Goal: Task Accomplishment & Management: Manage account settings

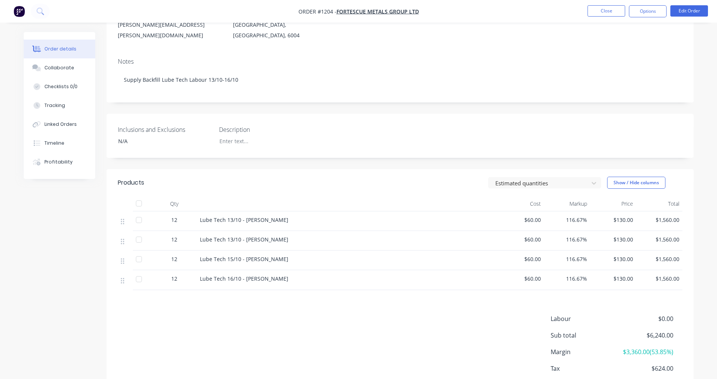
scroll to position [125, 0]
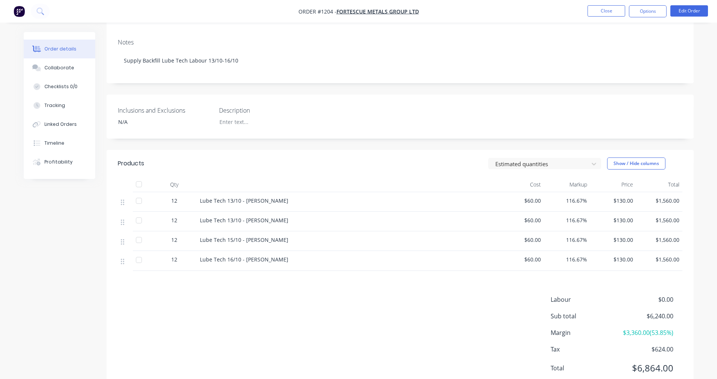
click at [618, 197] on span "$130.00" at bounding box center [613, 201] width 40 height 8
click at [703, 15] on button "Edit Order" at bounding box center [690, 10] width 38 height 11
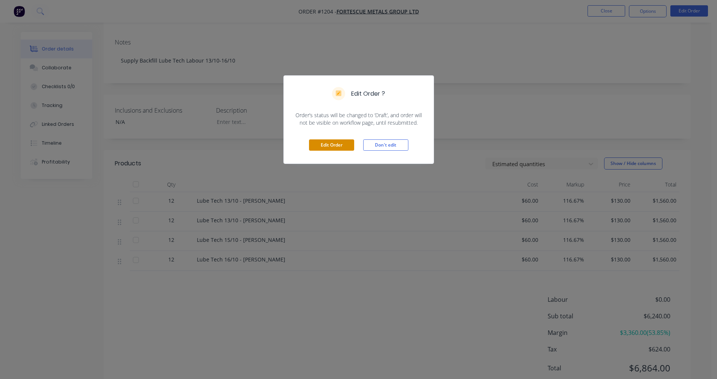
click at [342, 147] on button "Edit Order" at bounding box center [331, 144] width 45 height 11
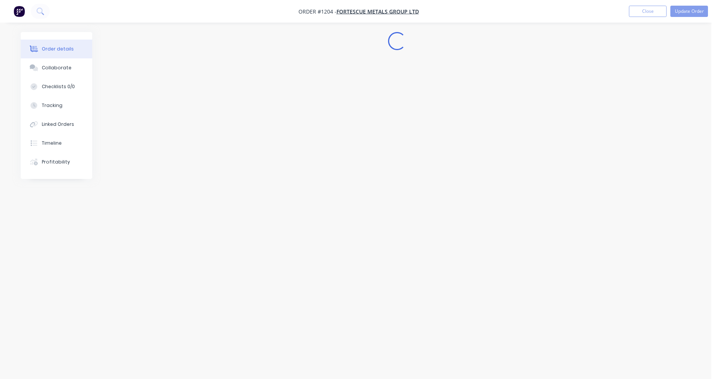
scroll to position [0, 0]
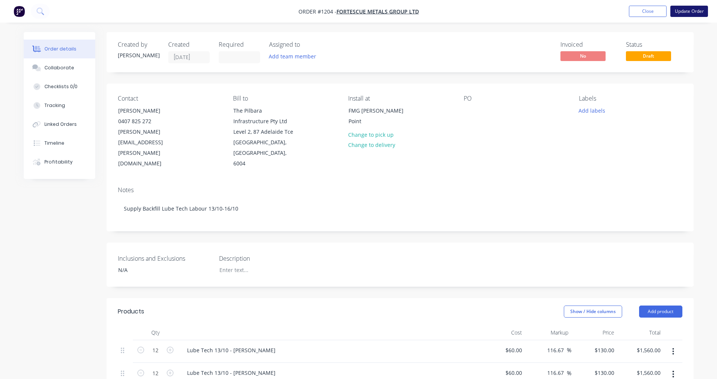
click at [682, 12] on button "Update Order" at bounding box center [690, 11] width 38 height 11
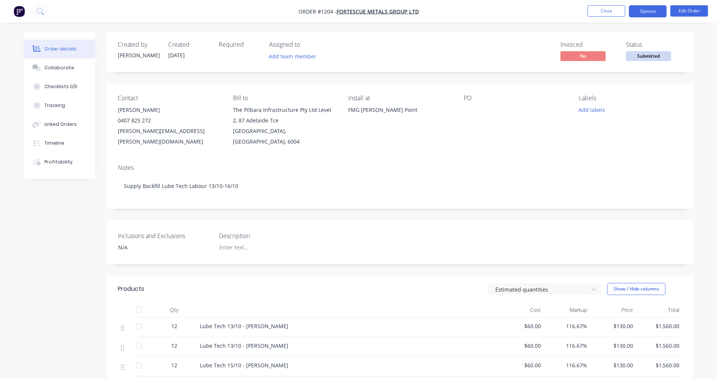
click at [652, 12] on button "Options" at bounding box center [648, 11] width 38 height 12
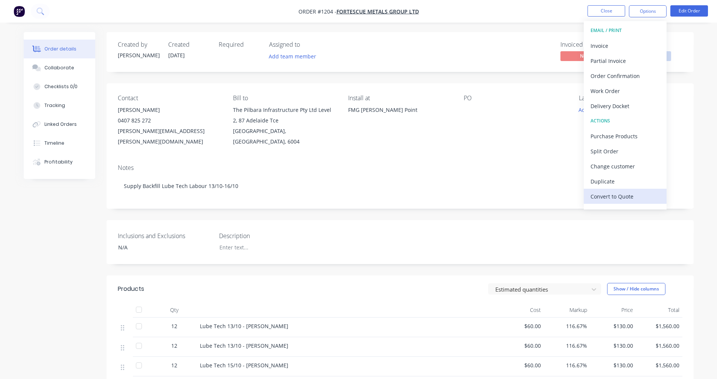
click at [617, 192] on div "Convert to Quote" at bounding box center [625, 196] width 69 height 11
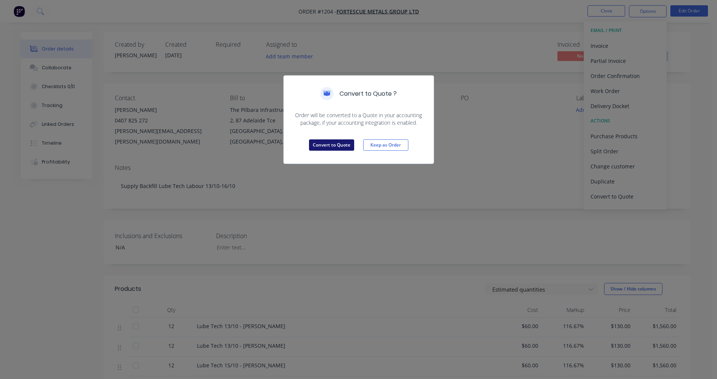
click at [331, 141] on button "Convert to Quote" at bounding box center [331, 144] width 45 height 11
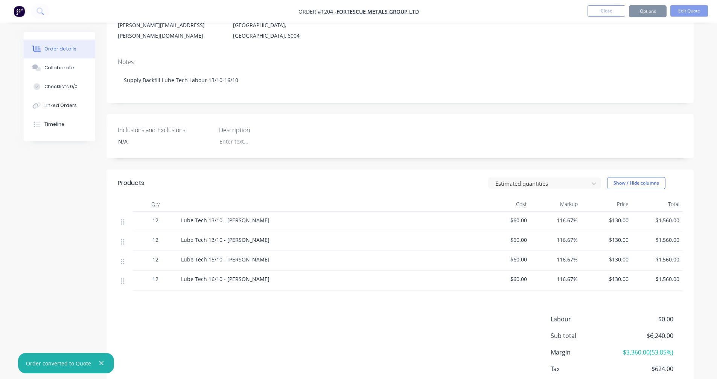
scroll to position [125, 0]
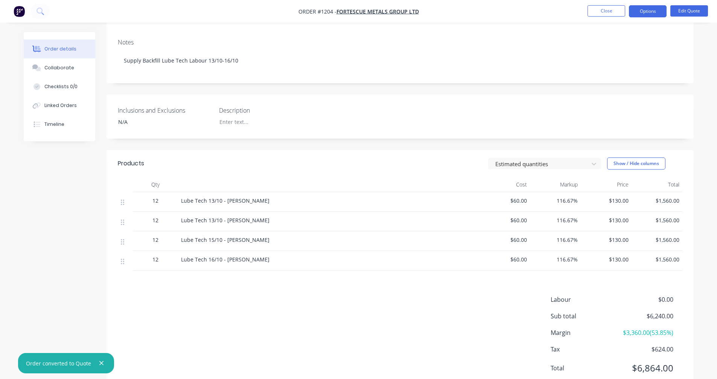
click at [618, 197] on span "$130.00" at bounding box center [606, 201] width 45 height 8
click at [683, 8] on button "Edit Quote" at bounding box center [690, 10] width 38 height 11
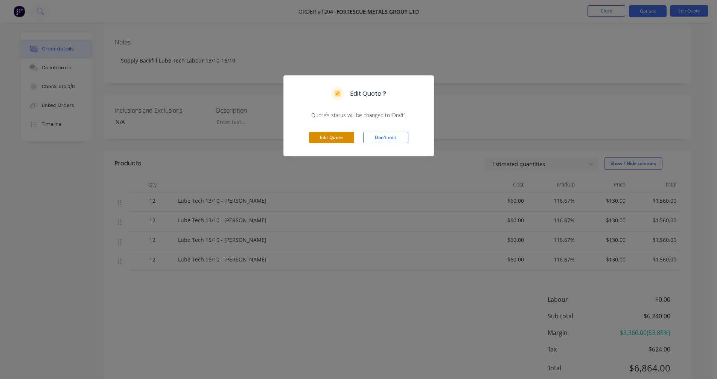
click at [325, 136] on button "Edit Quote" at bounding box center [331, 137] width 45 height 11
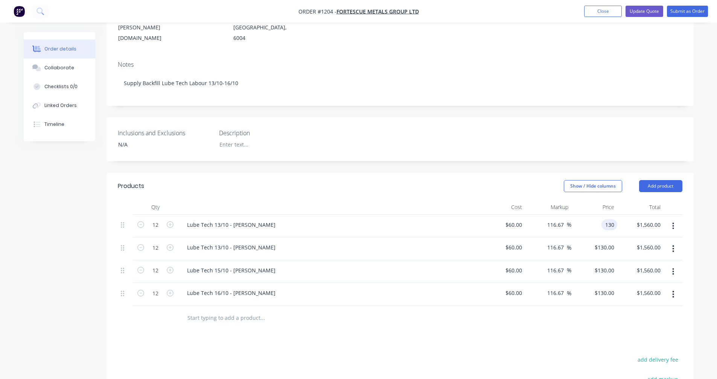
click at [611, 219] on input "130" at bounding box center [611, 224] width 13 height 11
type input "125"
type input "108.33"
type input "$125.00"
type input "$1,500.00"
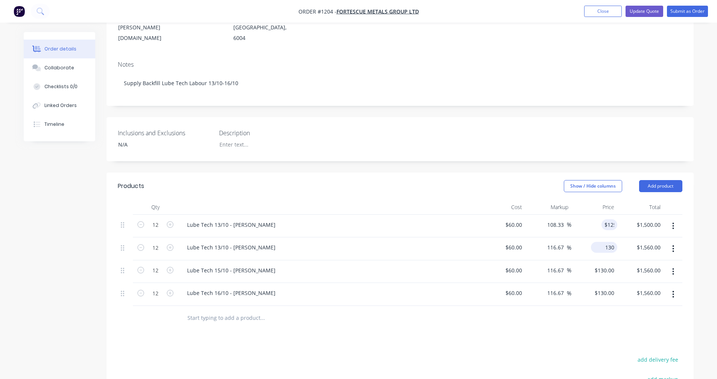
click at [608, 242] on input "130" at bounding box center [605, 247] width 23 height 11
type input "125"
type input "108.33"
type input "$125.00"
type input "$1,500.00"
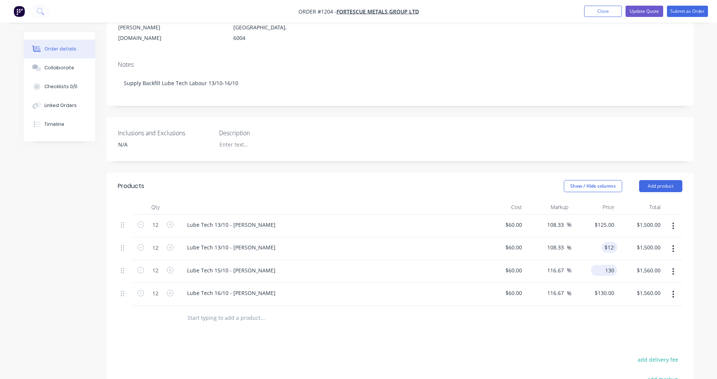
click at [606, 265] on input "130" at bounding box center [605, 270] width 23 height 11
type input "125"
type input "108.33"
type input "$125.00"
type input "$1,500.00"
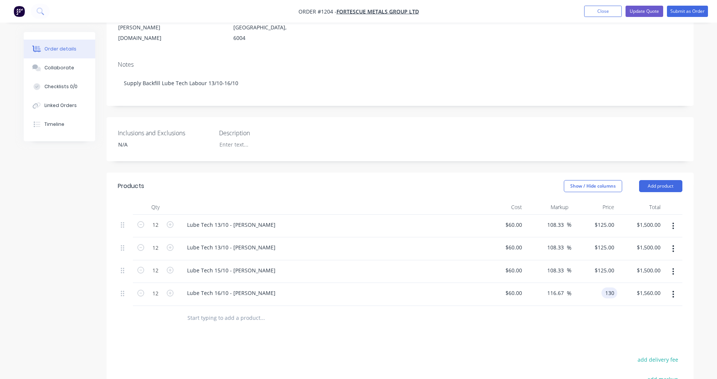
click at [604, 287] on div "130 130" at bounding box center [610, 292] width 16 height 11
type input "125"
type input "108.33"
type input "$125.00"
type input "$1,500.00"
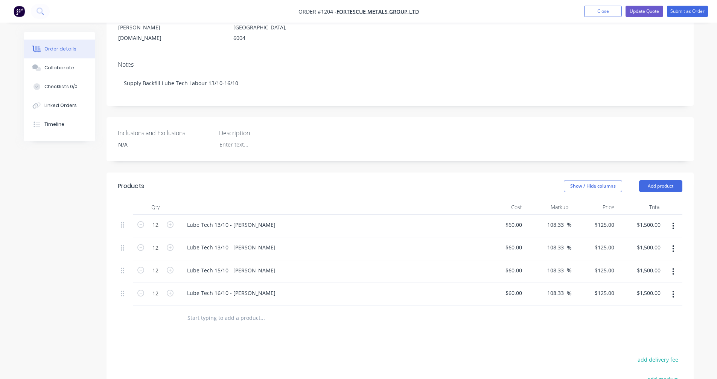
click at [592, 308] on div at bounding box center [400, 318] width 565 height 24
click at [649, 12] on button "Update Quote" at bounding box center [645, 11] width 38 height 11
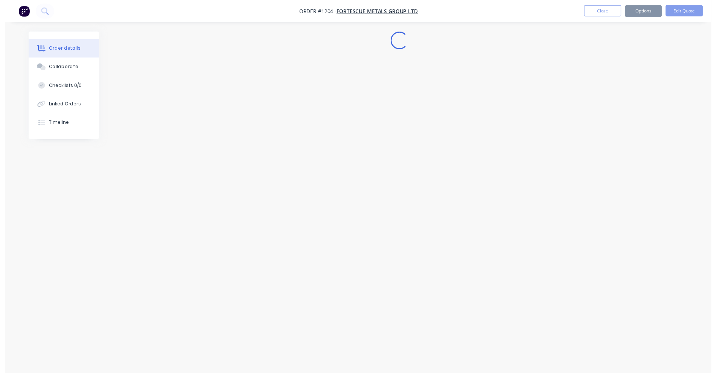
scroll to position [0, 0]
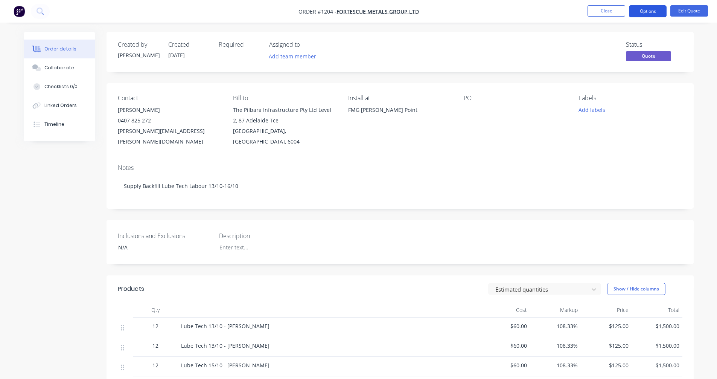
click at [647, 14] on button "Options" at bounding box center [648, 11] width 38 height 12
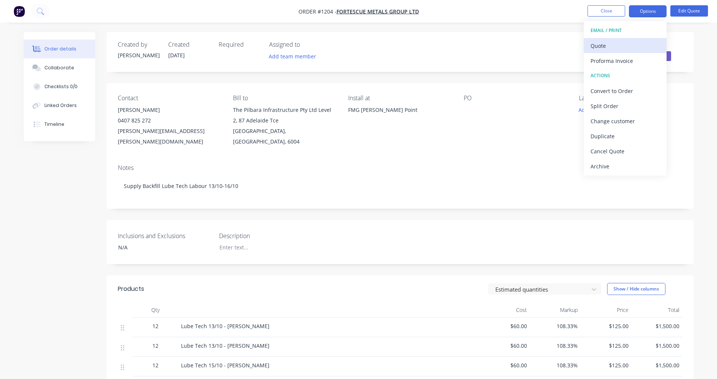
click at [610, 43] on div "Quote" at bounding box center [625, 45] width 69 height 11
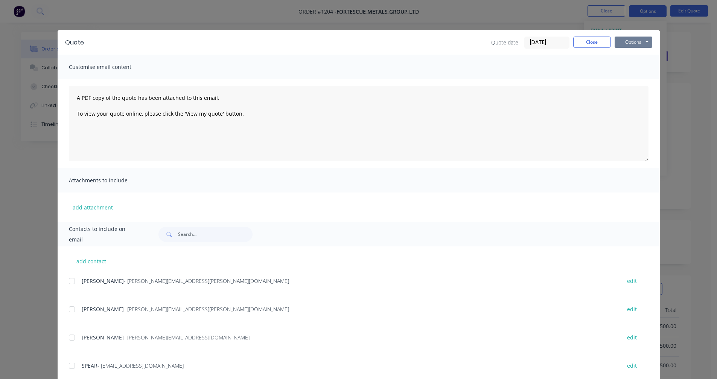
click at [625, 42] on button "Options" at bounding box center [634, 42] width 38 height 11
click at [630, 60] on button "Preview" at bounding box center [639, 55] width 48 height 12
drag, startPoint x: 579, startPoint y: 44, endPoint x: 654, endPoint y: 36, distance: 75.3
click at [579, 43] on button "Close" at bounding box center [592, 42] width 38 height 11
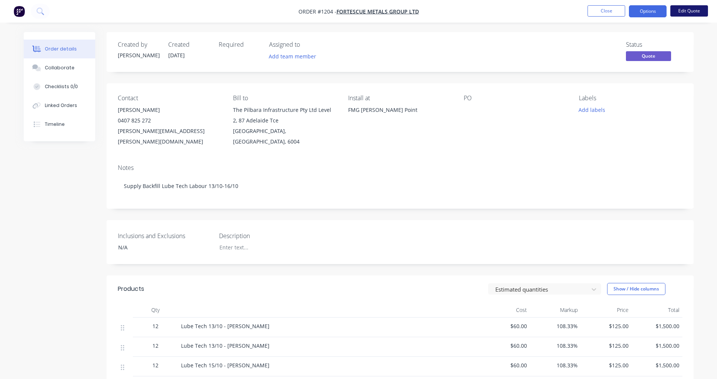
click at [685, 14] on button "Edit Quote" at bounding box center [690, 10] width 38 height 11
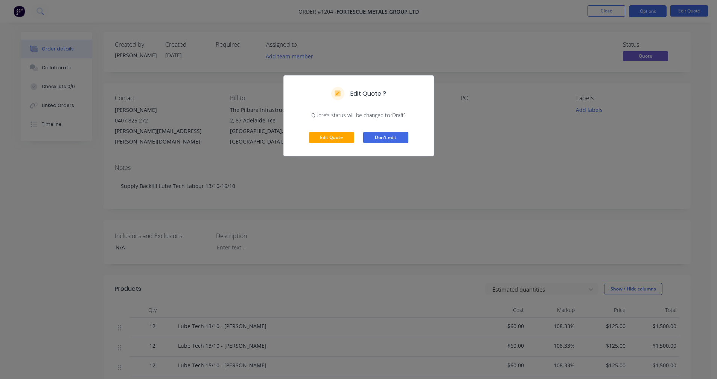
click at [400, 138] on button "Don't edit" at bounding box center [385, 137] width 45 height 11
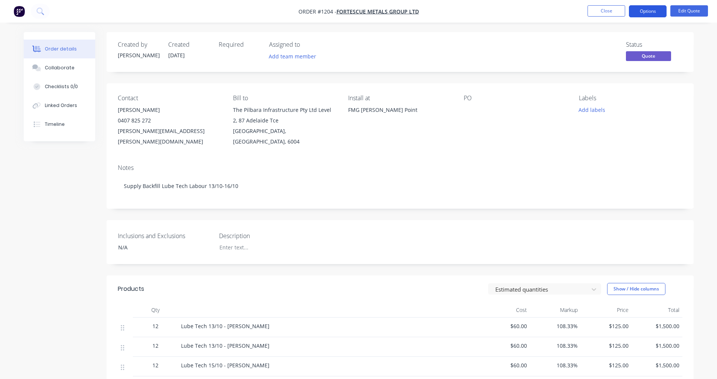
click at [638, 11] on button "Options" at bounding box center [648, 11] width 38 height 12
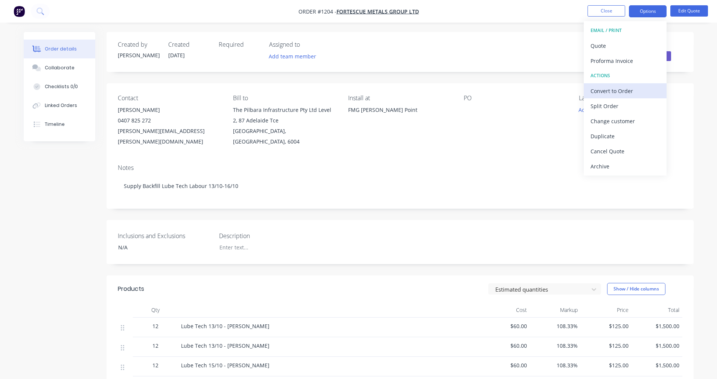
click at [619, 89] on div "Convert to Order" at bounding box center [625, 90] width 69 height 11
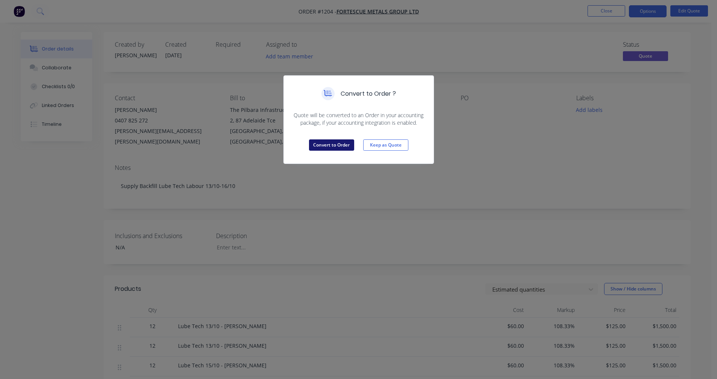
click at [339, 140] on button "Convert to Order" at bounding box center [331, 144] width 45 height 11
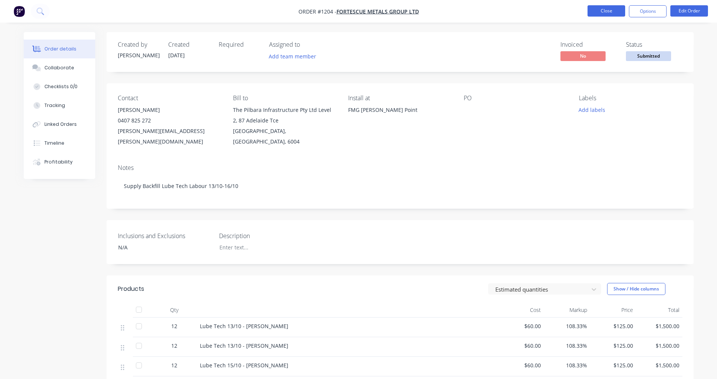
click at [599, 13] on button "Close" at bounding box center [607, 10] width 38 height 11
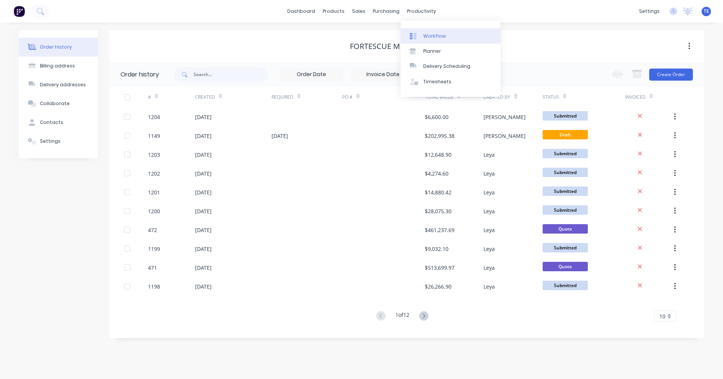
click at [425, 38] on div "Workflow" at bounding box center [434, 36] width 23 height 7
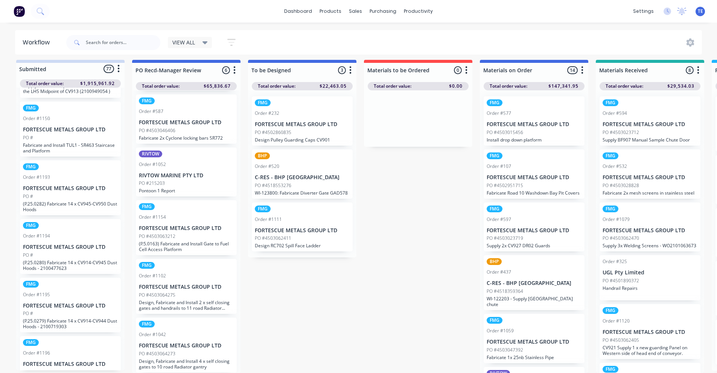
scroll to position [3500, 0]
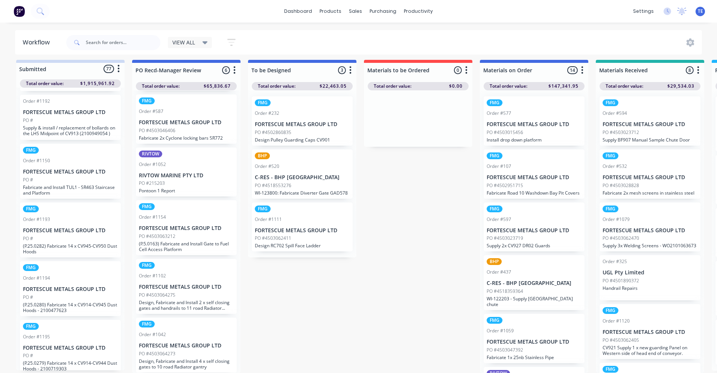
click at [83, 183] on div "PO #" at bounding box center [70, 180] width 95 height 7
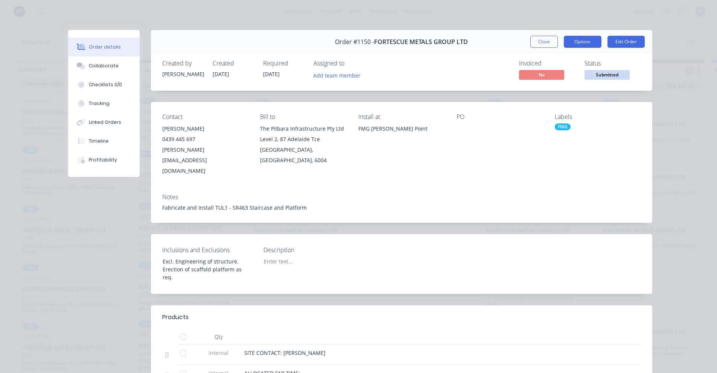
click at [582, 41] on button "Options" at bounding box center [583, 42] width 38 height 12
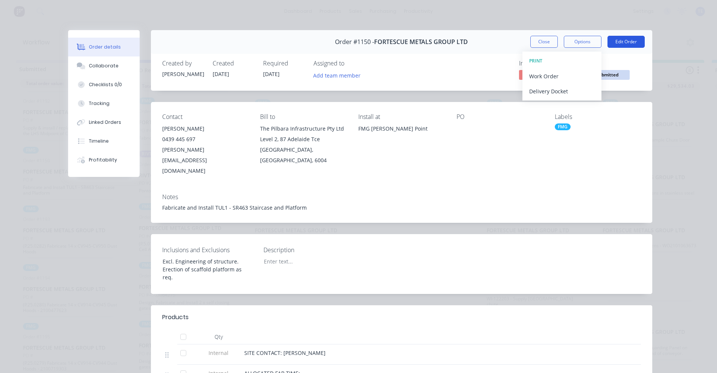
click at [616, 42] on button "Edit Order" at bounding box center [626, 42] width 37 height 12
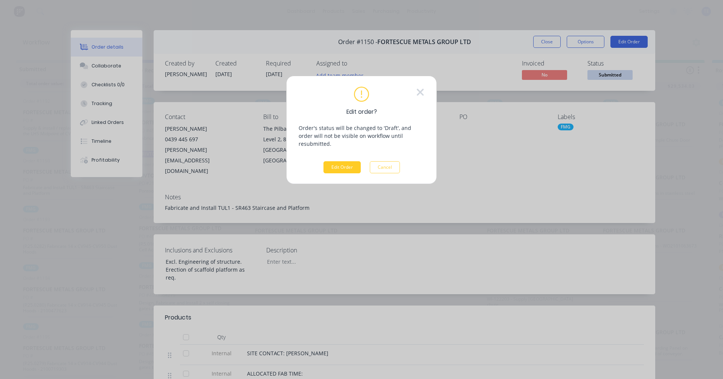
click at [353, 161] on button "Edit Order" at bounding box center [341, 167] width 37 height 12
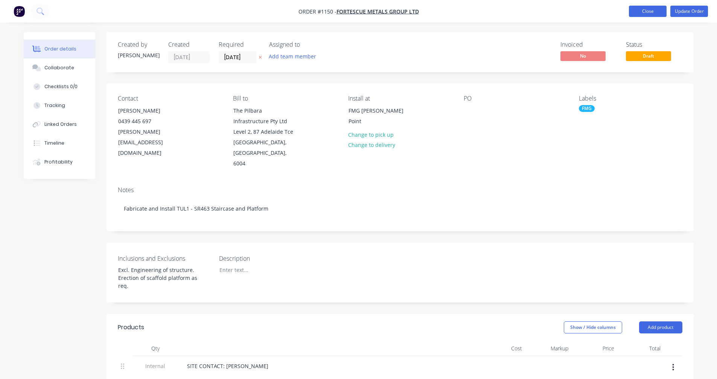
click at [637, 8] on button "Close" at bounding box center [648, 11] width 38 height 11
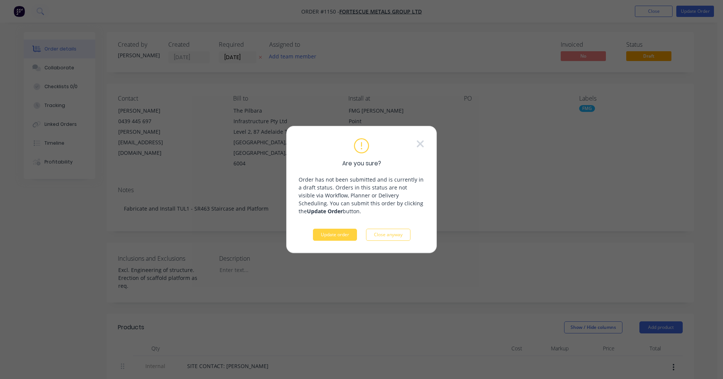
click at [339, 216] on div "Are you sure? Order has not been submitted and is currently in a draft status. …" at bounding box center [362, 189] width 126 height 102
click at [337, 234] on button "Update order" at bounding box center [335, 235] width 44 height 12
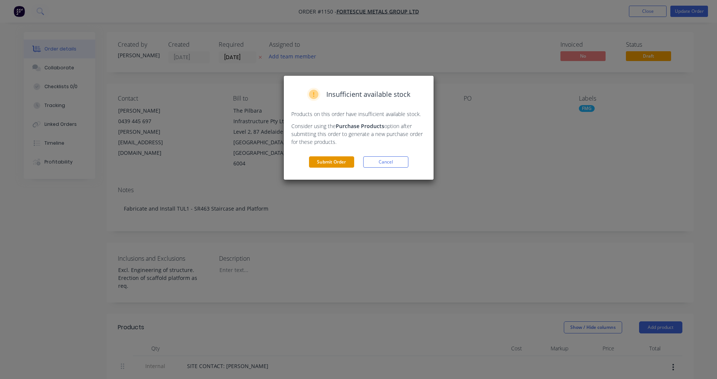
click at [327, 162] on button "Submit Order" at bounding box center [331, 161] width 45 height 11
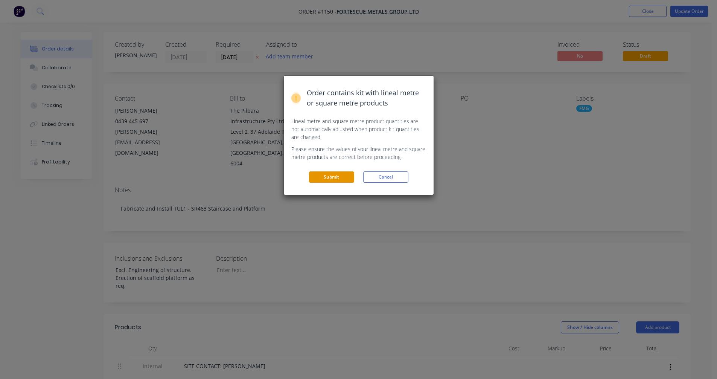
click at [333, 178] on button "Submit" at bounding box center [331, 176] width 45 height 11
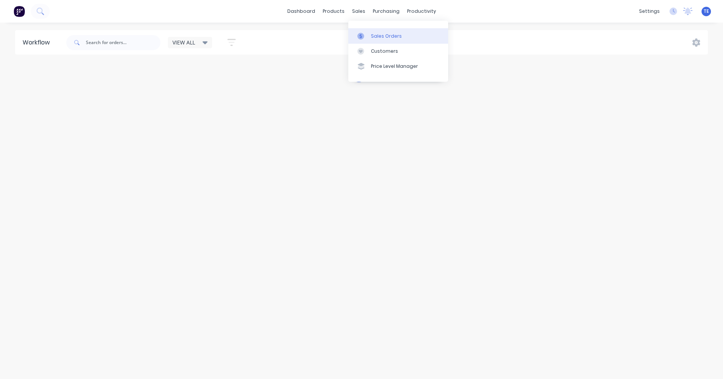
click at [380, 38] on div "Sales Orders" at bounding box center [386, 36] width 31 height 7
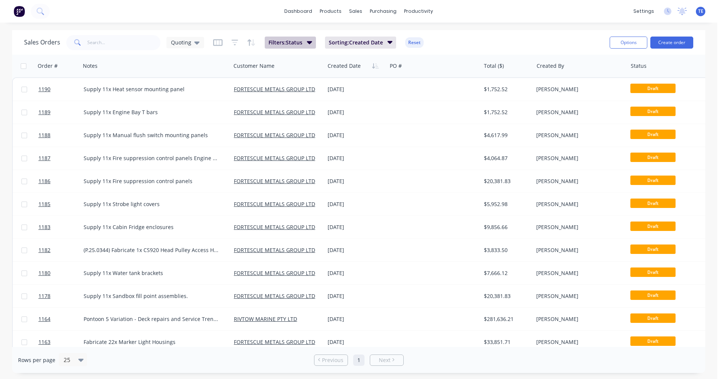
click at [308, 43] on icon "button" at bounding box center [309, 42] width 5 height 3
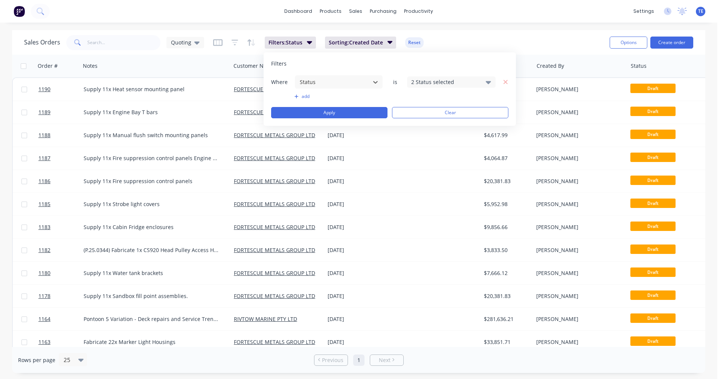
click at [234, 38] on button "button" at bounding box center [235, 43] width 7 height 12
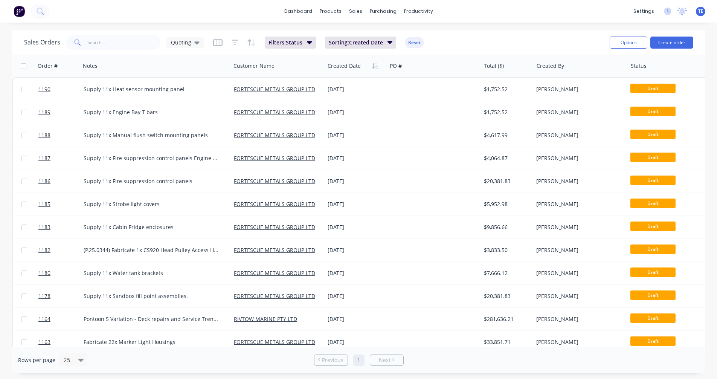
click at [207, 43] on div "Sales Orders Quoting Filters: Status Sorting: Created Date Reset" at bounding box center [313, 42] width 579 height 18
click at [197, 44] on icon at bounding box center [196, 42] width 5 height 8
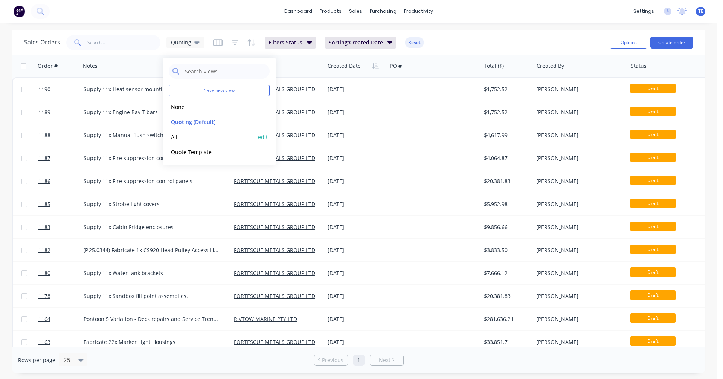
click at [183, 138] on button "All" at bounding box center [212, 137] width 86 height 9
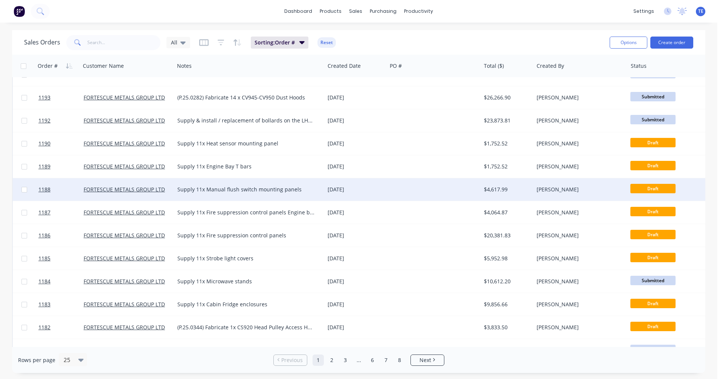
scroll to position [308, 0]
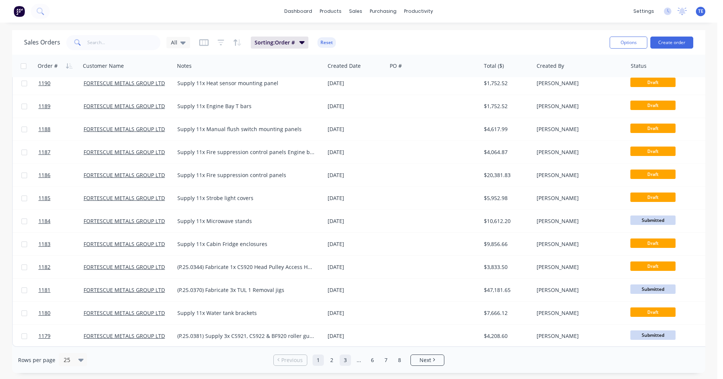
click at [344, 360] on link "3" at bounding box center [345, 359] width 11 height 11
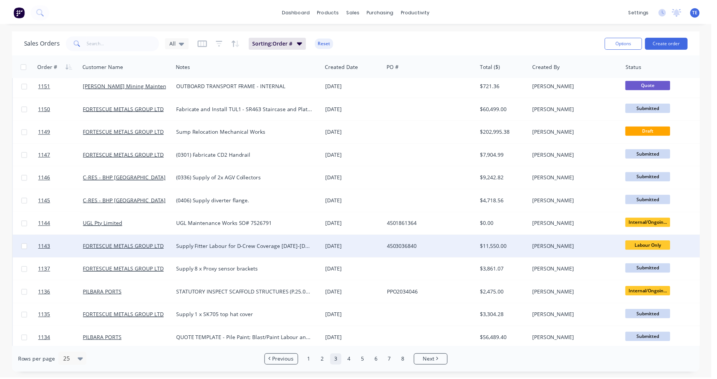
scroll to position [0, 0]
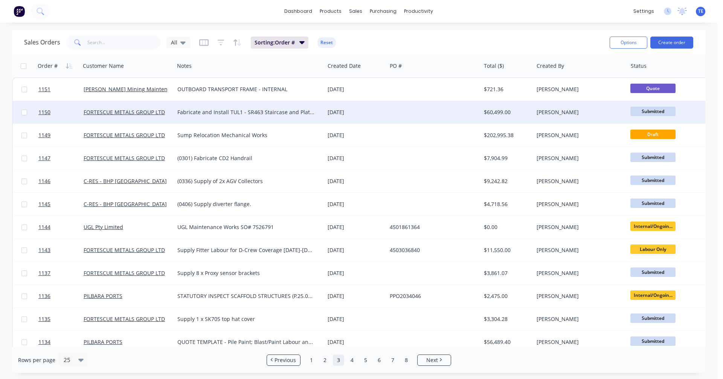
click at [391, 111] on div at bounding box center [434, 112] width 94 height 23
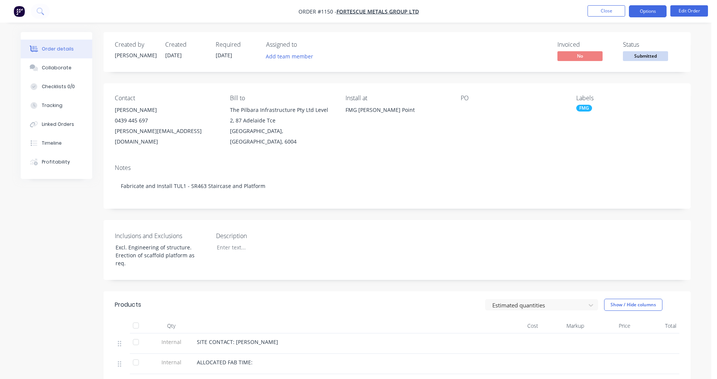
click at [636, 11] on button "Options" at bounding box center [648, 11] width 38 height 12
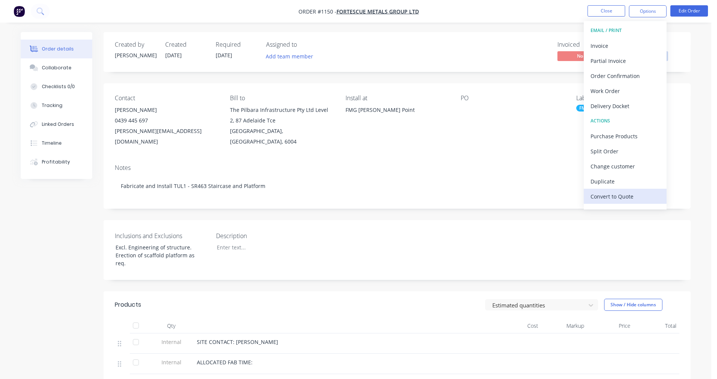
click at [625, 191] on div "Convert to Quote" at bounding box center [625, 196] width 69 height 11
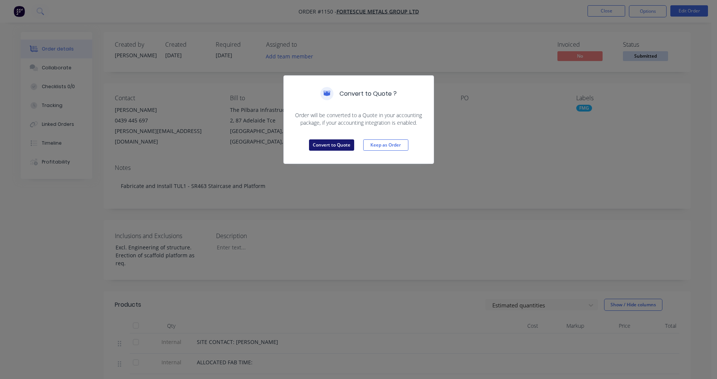
click at [328, 143] on button "Convert to Quote" at bounding box center [331, 144] width 45 height 11
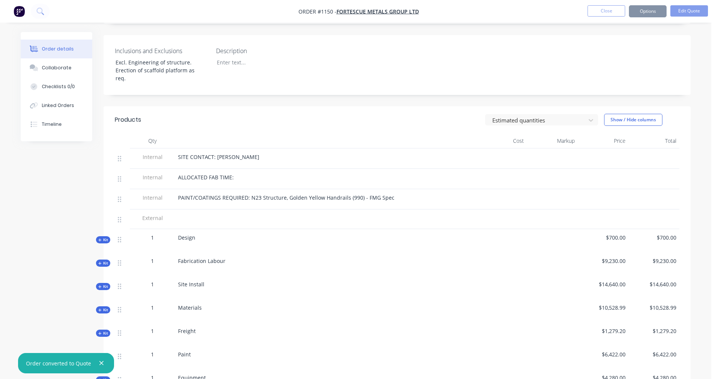
scroll to position [251, 0]
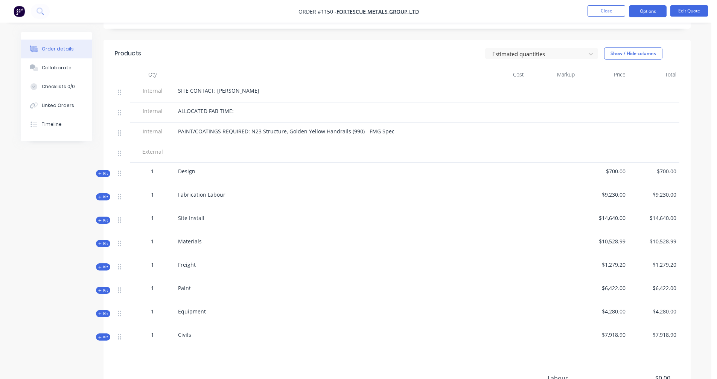
click at [104, 263] on button "Kit" at bounding box center [103, 266] width 14 height 7
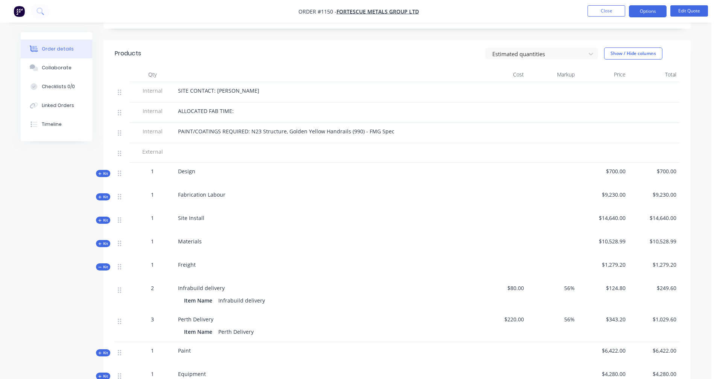
click at [101, 241] on span "Kit" at bounding box center [103, 244] width 10 height 6
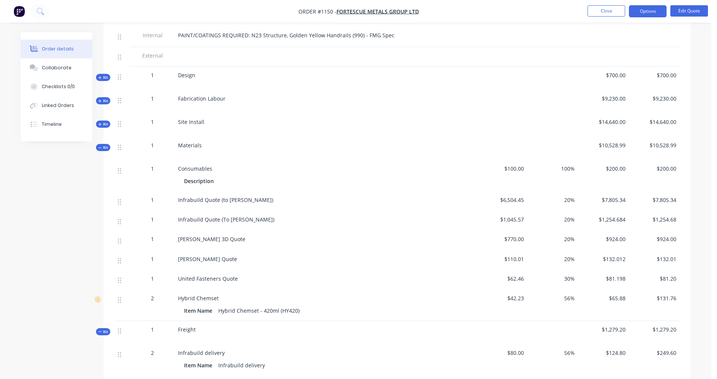
scroll to position [326, 0]
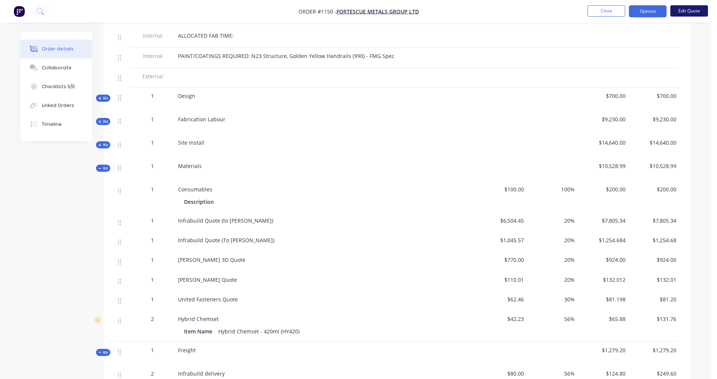
click at [694, 12] on button "Edit Quote" at bounding box center [690, 10] width 38 height 11
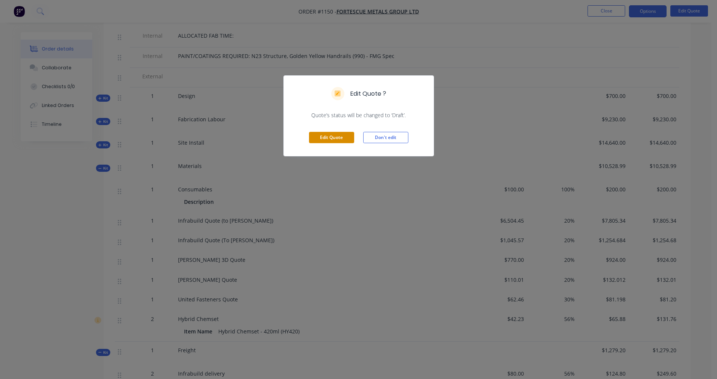
click at [331, 133] on button "Edit Quote" at bounding box center [331, 137] width 45 height 11
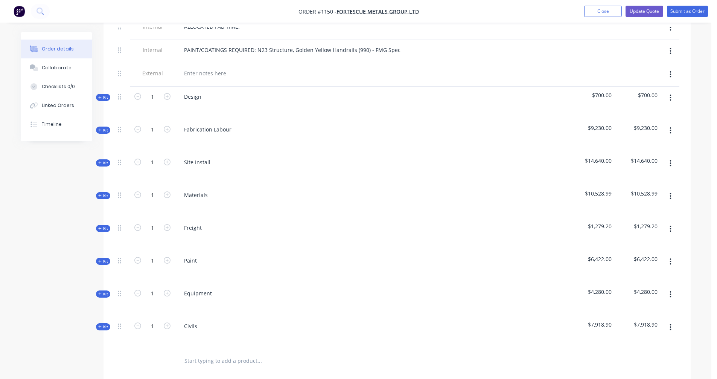
scroll to position [377, 0]
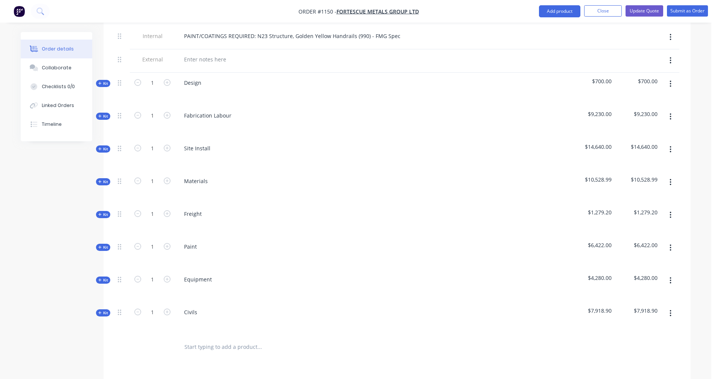
click at [99, 180] on icon "button" at bounding box center [99, 182] width 3 height 4
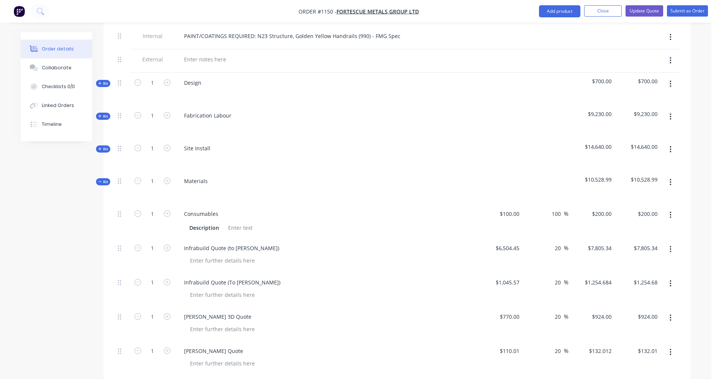
scroll to position [628, 0]
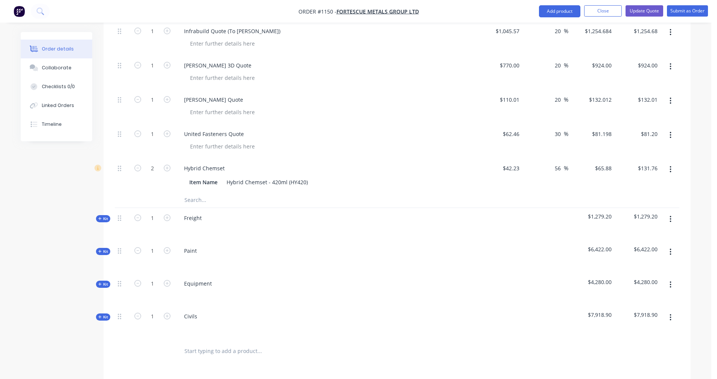
click at [100, 215] on button "Kit" at bounding box center [103, 218] width 14 height 7
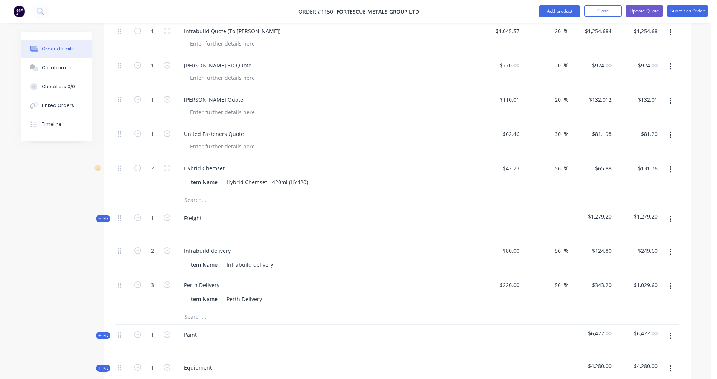
click at [194, 192] on input "text" at bounding box center [259, 199] width 151 height 15
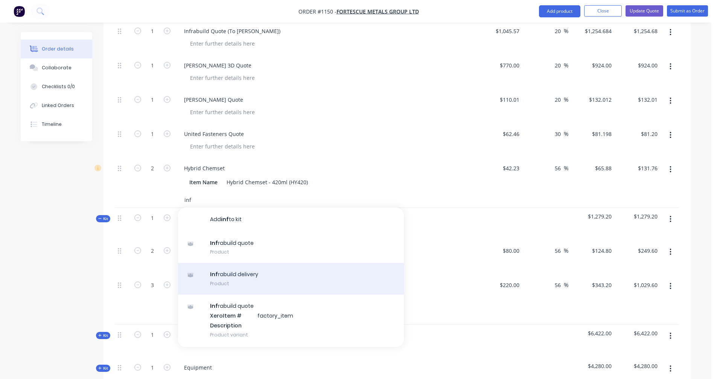
type input "inf"
click at [246, 268] on div "Inf rabuild delivery Product" at bounding box center [291, 279] width 226 height 32
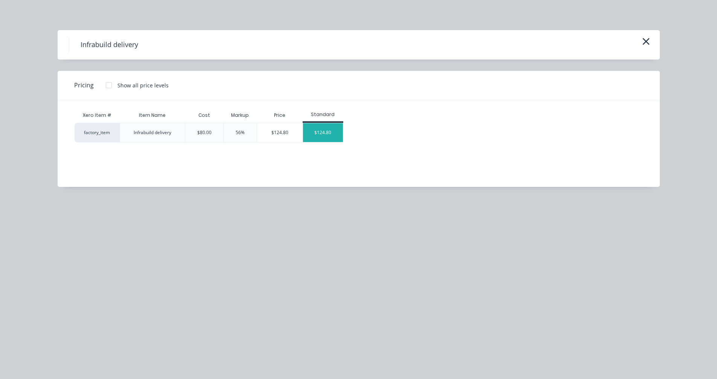
click at [313, 137] on div "$124.80" at bounding box center [323, 132] width 40 height 19
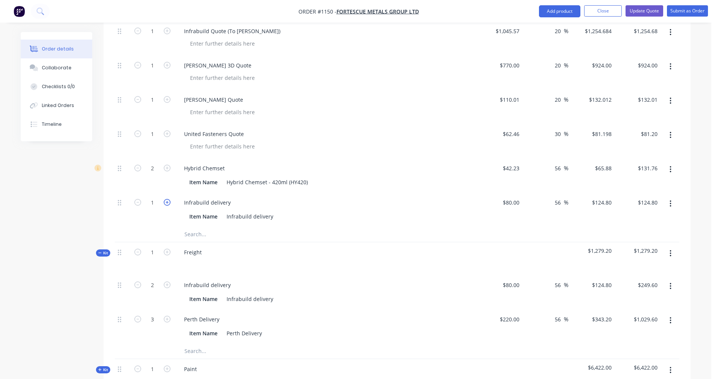
click at [166, 199] on icon "button" at bounding box center [167, 202] width 7 height 7
type input "2"
type input "$249.60"
click at [195, 227] on input "text" at bounding box center [259, 234] width 151 height 15
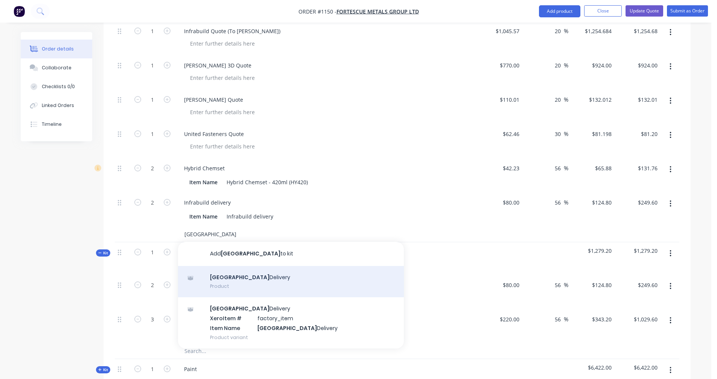
type input "[GEOGRAPHIC_DATA]"
click at [247, 275] on div "Perth Delivery Product" at bounding box center [291, 282] width 226 height 32
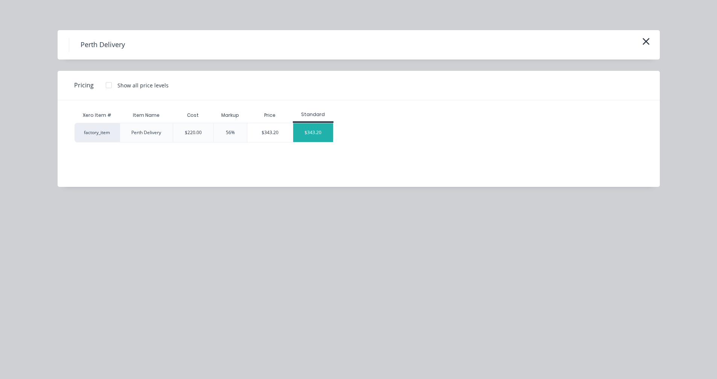
click at [315, 136] on div "$343.20" at bounding box center [313, 132] width 40 height 19
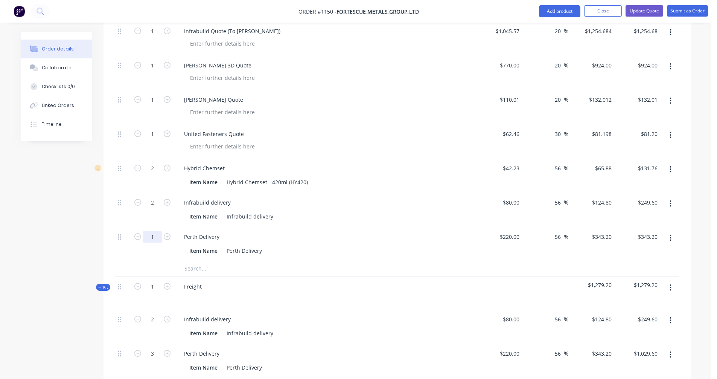
click at [159, 231] on input "1" at bounding box center [153, 236] width 20 height 11
type input "3"
type input "$1,029.60"
click at [75, 236] on div "Created by [PERSON_NAME] Created [DATE] Required [DATE] Assigned to Add team me…" at bounding box center [356, 56] width 670 height 1304
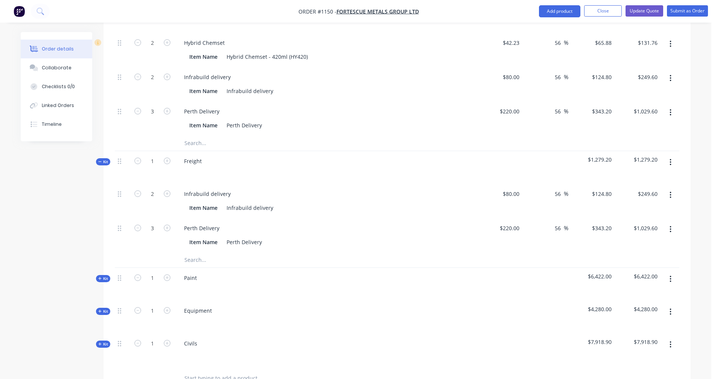
drag, startPoint x: 102, startPoint y: 152, endPoint x: 129, endPoint y: 154, distance: 27.6
click at [101, 159] on span "Kit" at bounding box center [103, 162] width 10 height 6
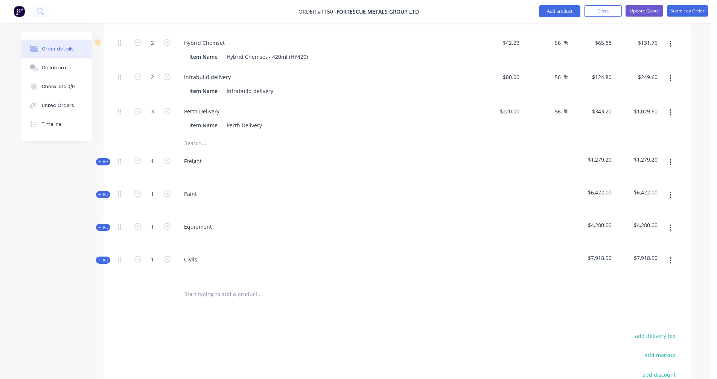
click at [667, 156] on button "button" at bounding box center [671, 163] width 18 height 14
click at [624, 222] on div "Delete" at bounding box center [644, 227] width 58 height 11
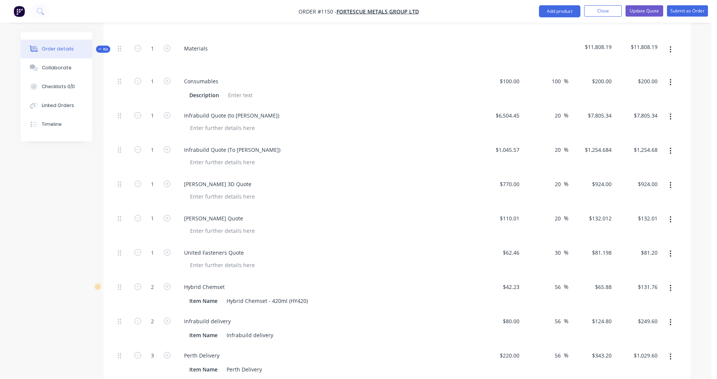
scroll to position [502, 0]
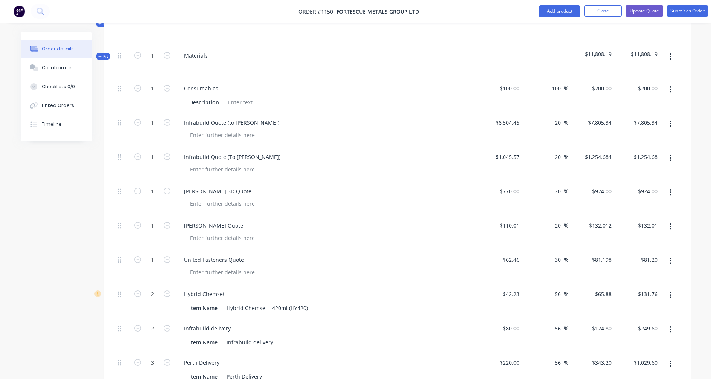
click at [102, 53] on span "Kit" at bounding box center [103, 56] width 10 height 6
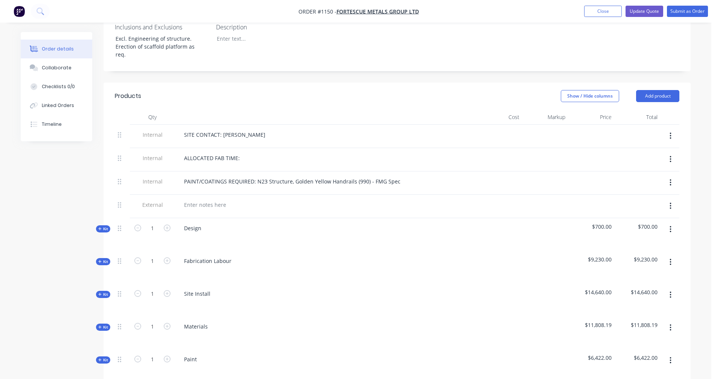
scroll to position [251, 0]
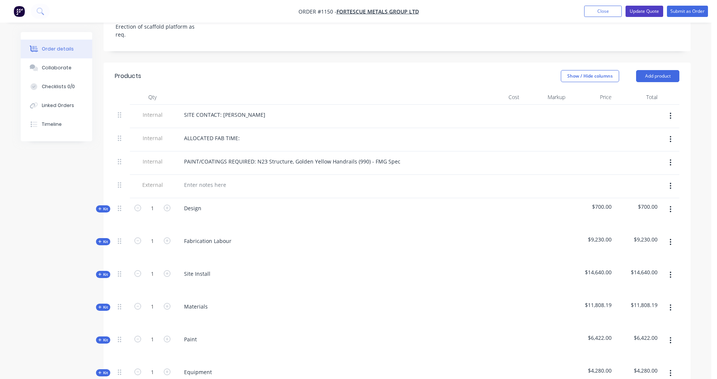
click at [643, 13] on button "Update Quote" at bounding box center [645, 11] width 38 height 11
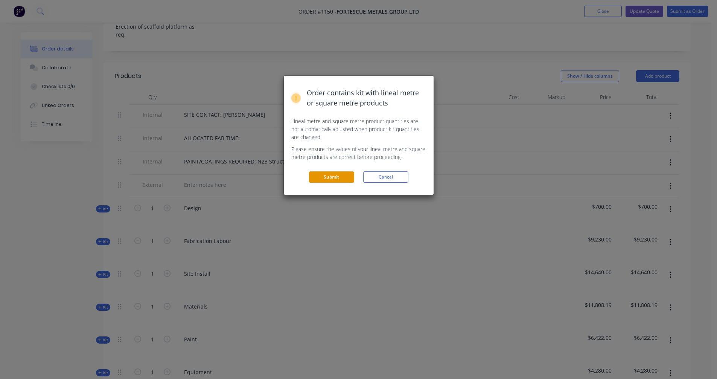
click at [336, 178] on button "Submit" at bounding box center [331, 176] width 45 height 11
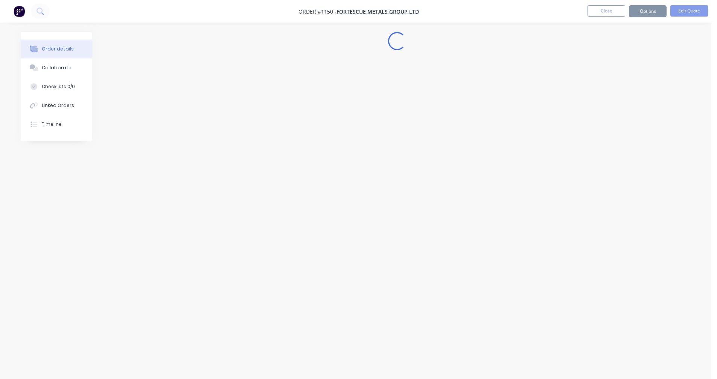
scroll to position [0, 0]
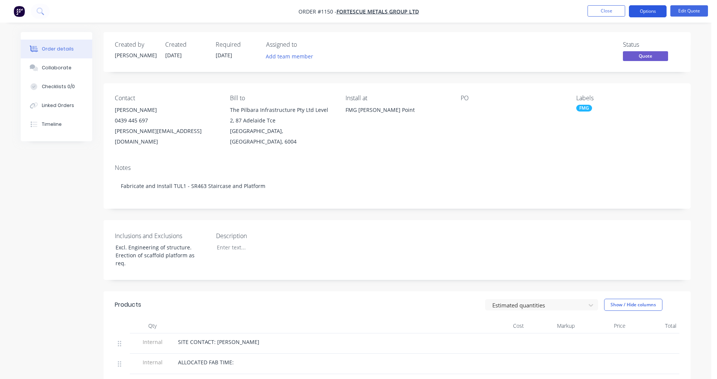
click at [647, 10] on button "Options" at bounding box center [648, 11] width 38 height 12
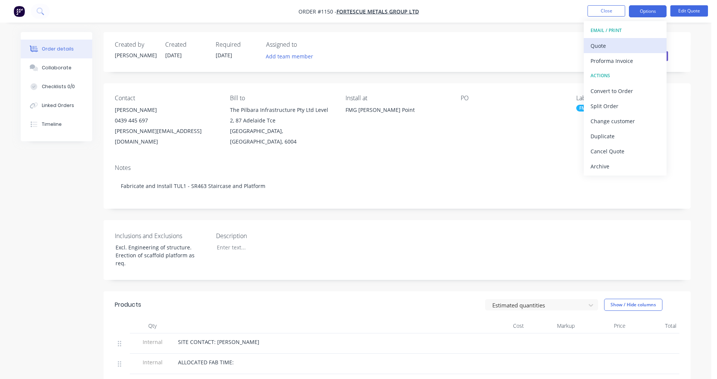
click at [607, 49] on div "Quote" at bounding box center [625, 45] width 69 height 11
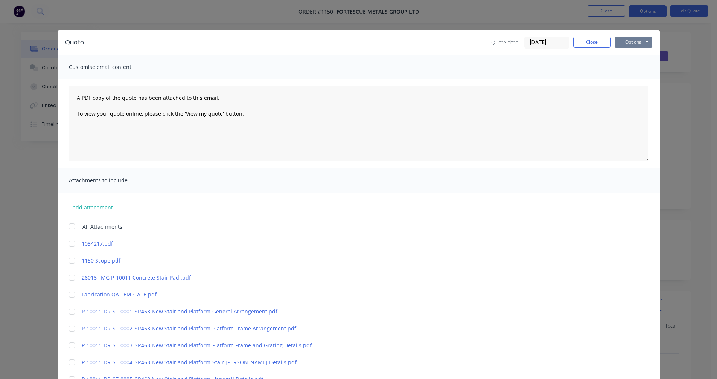
click at [623, 40] on button "Options" at bounding box center [634, 42] width 38 height 11
click at [628, 54] on button "Preview" at bounding box center [639, 55] width 48 height 12
click at [595, 44] on button "Close" at bounding box center [592, 42] width 38 height 11
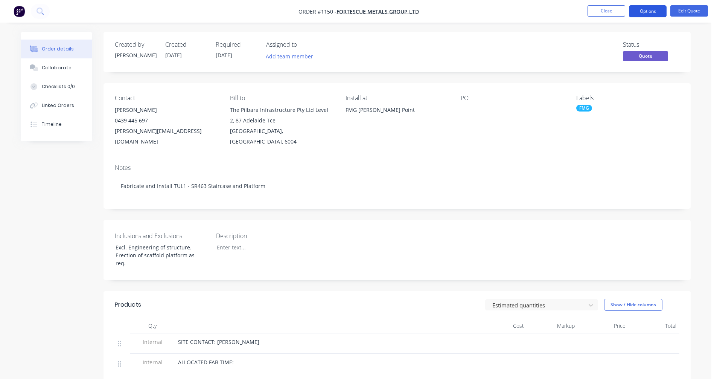
click at [654, 14] on button "Options" at bounding box center [648, 11] width 38 height 12
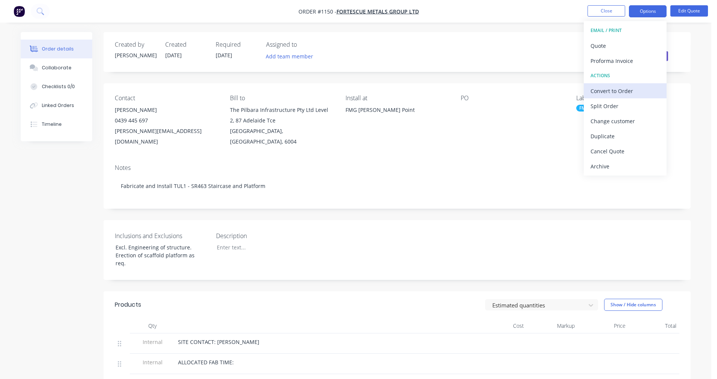
click at [634, 92] on div "Convert to Order" at bounding box center [625, 90] width 69 height 11
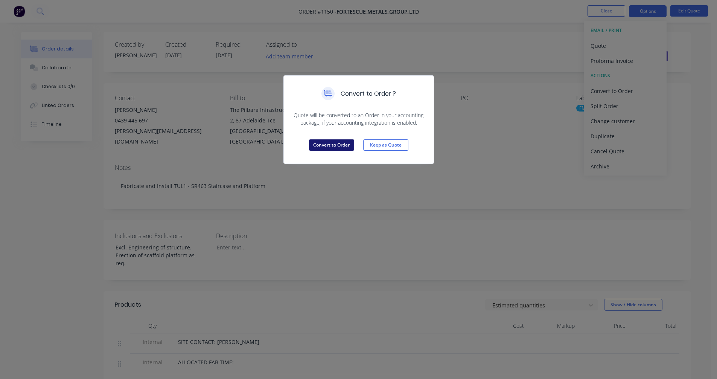
click at [331, 145] on button "Convert to Order" at bounding box center [331, 144] width 45 height 11
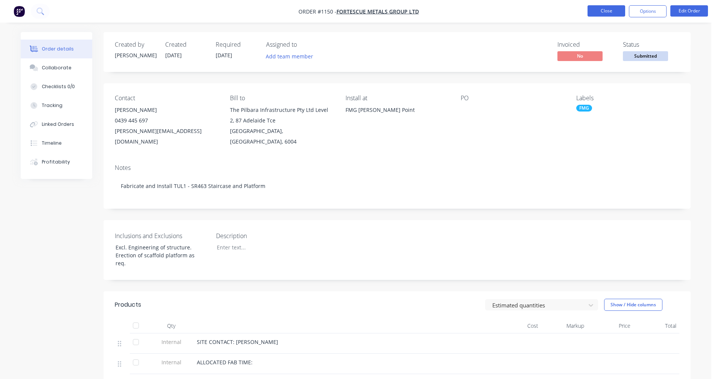
click at [605, 11] on button "Close" at bounding box center [607, 10] width 38 height 11
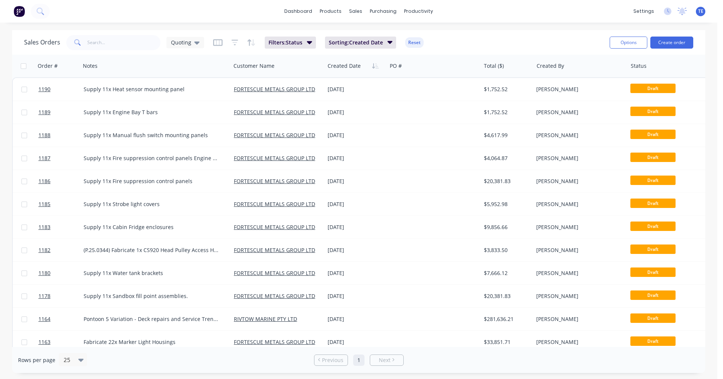
click at [542, 26] on div "dashboard products sales purchasing productivity dashboard products Product Cat…" at bounding box center [358, 189] width 717 height 379
